Goal: Check status: Check status

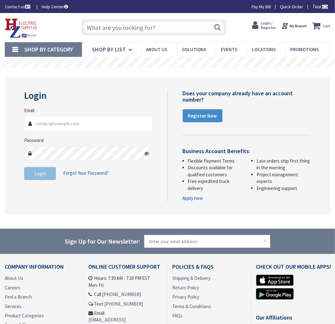
type input "[EMAIL_ADDRESS][DOMAIN_NAME]"
click at [46, 172] on button "Login" at bounding box center [40, 173] width 32 height 13
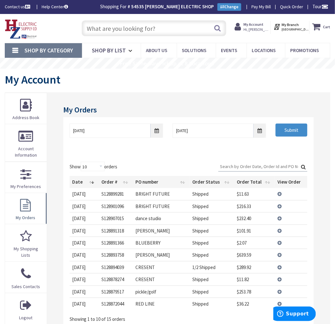
click at [280, 217] on td "View Details" at bounding box center [291, 218] width 32 height 12
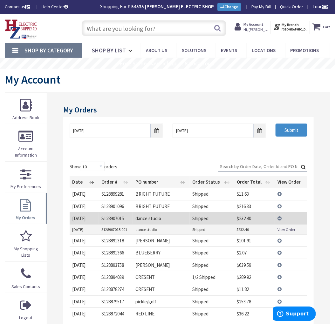
click at [285, 228] on link "View Order" at bounding box center [286, 229] width 18 height 5
click at [279, 216] on td "View Details" at bounding box center [291, 218] width 32 height 12
